Goal: Task Accomplishment & Management: Manage account settings

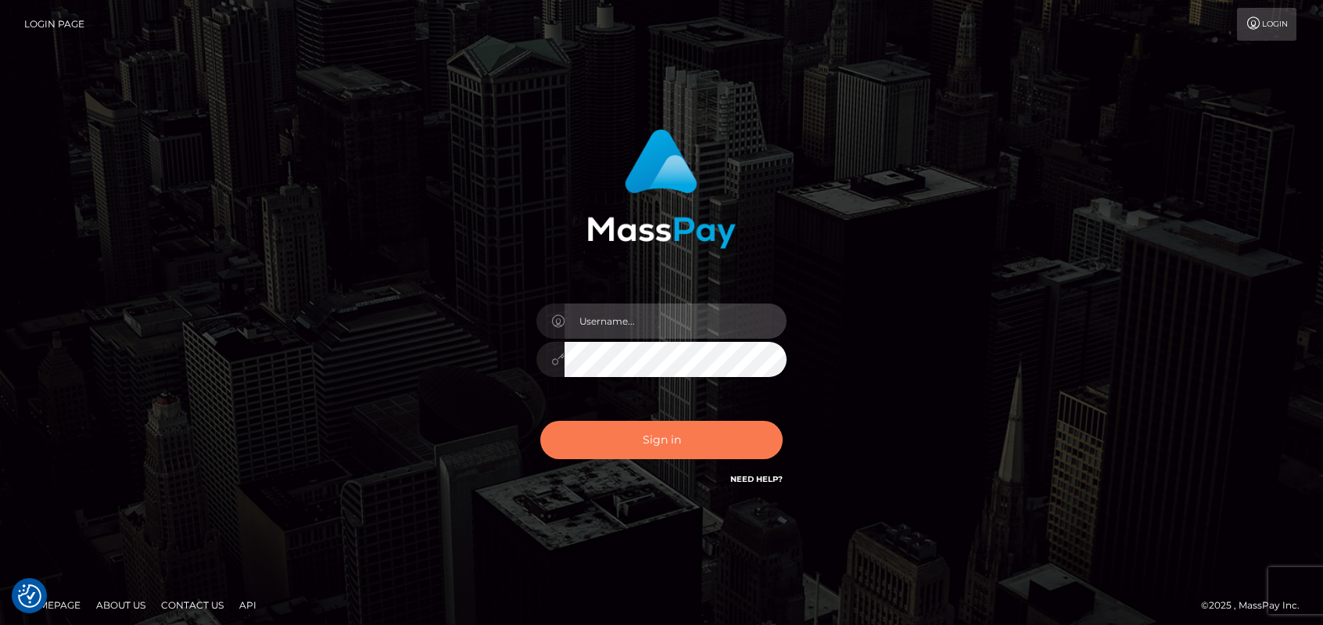
type input "emmy.navach"
click at [679, 442] on button "Sign in" at bounding box center [661, 440] width 242 height 38
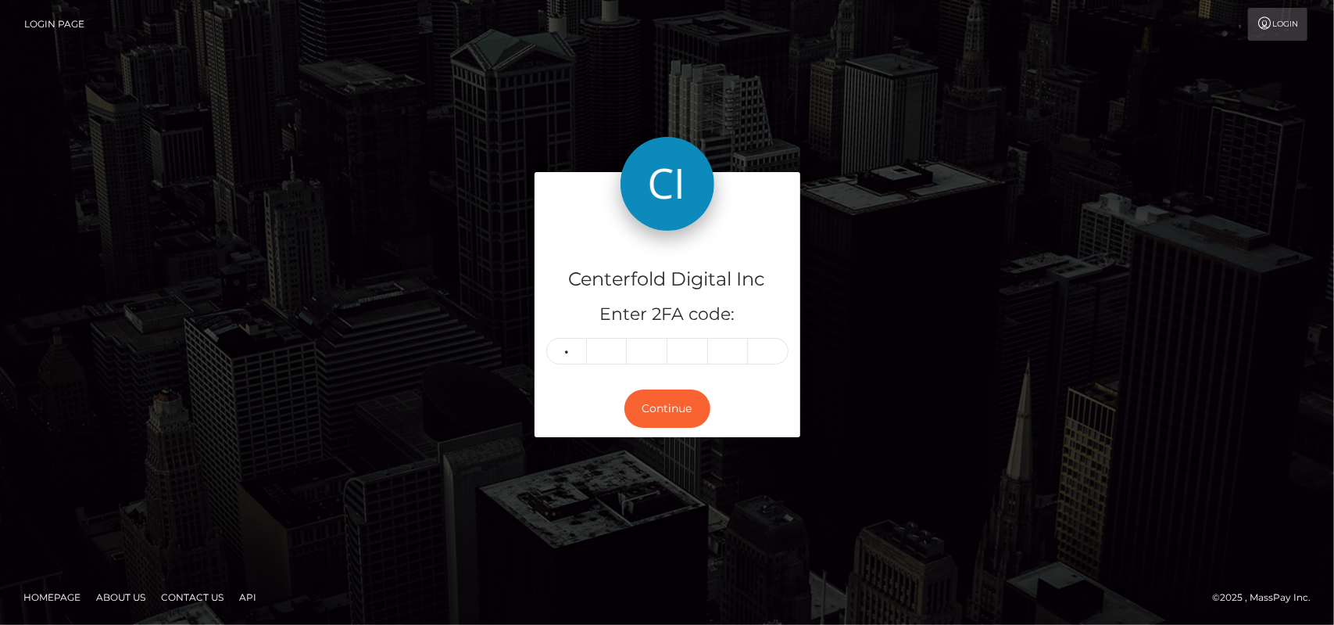
type input "0"
type input "2"
type input "7"
type input "3"
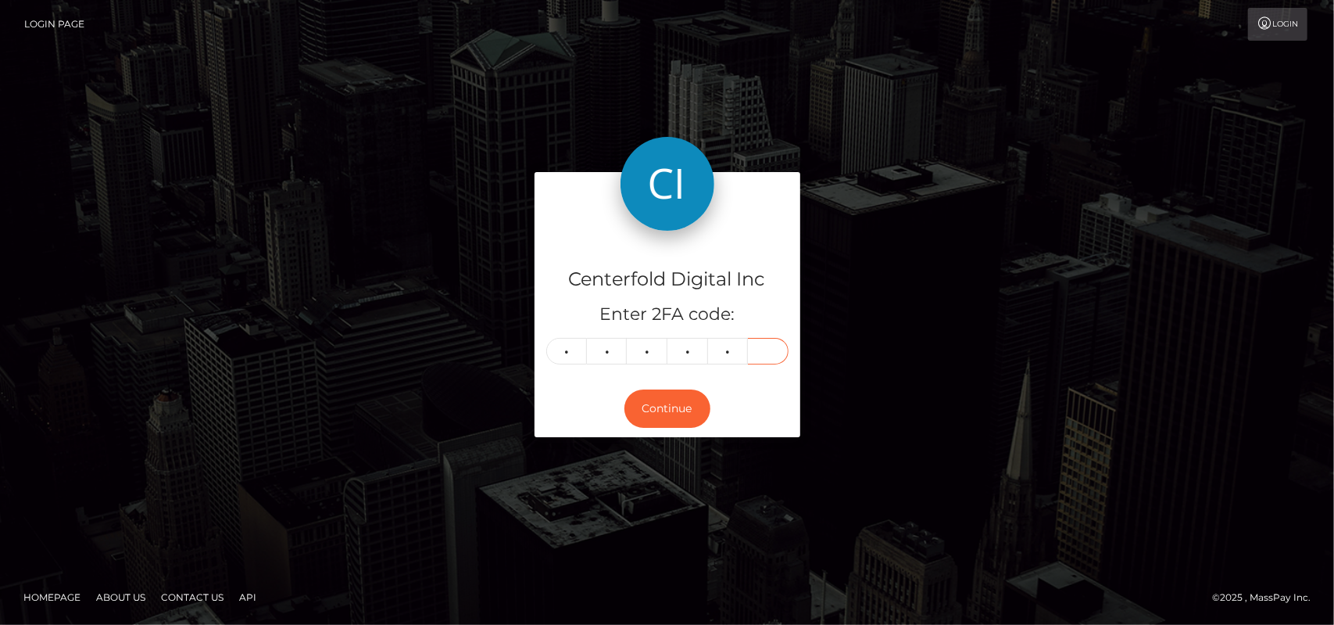
type input "3"
